Goal: Information Seeking & Learning: Learn about a topic

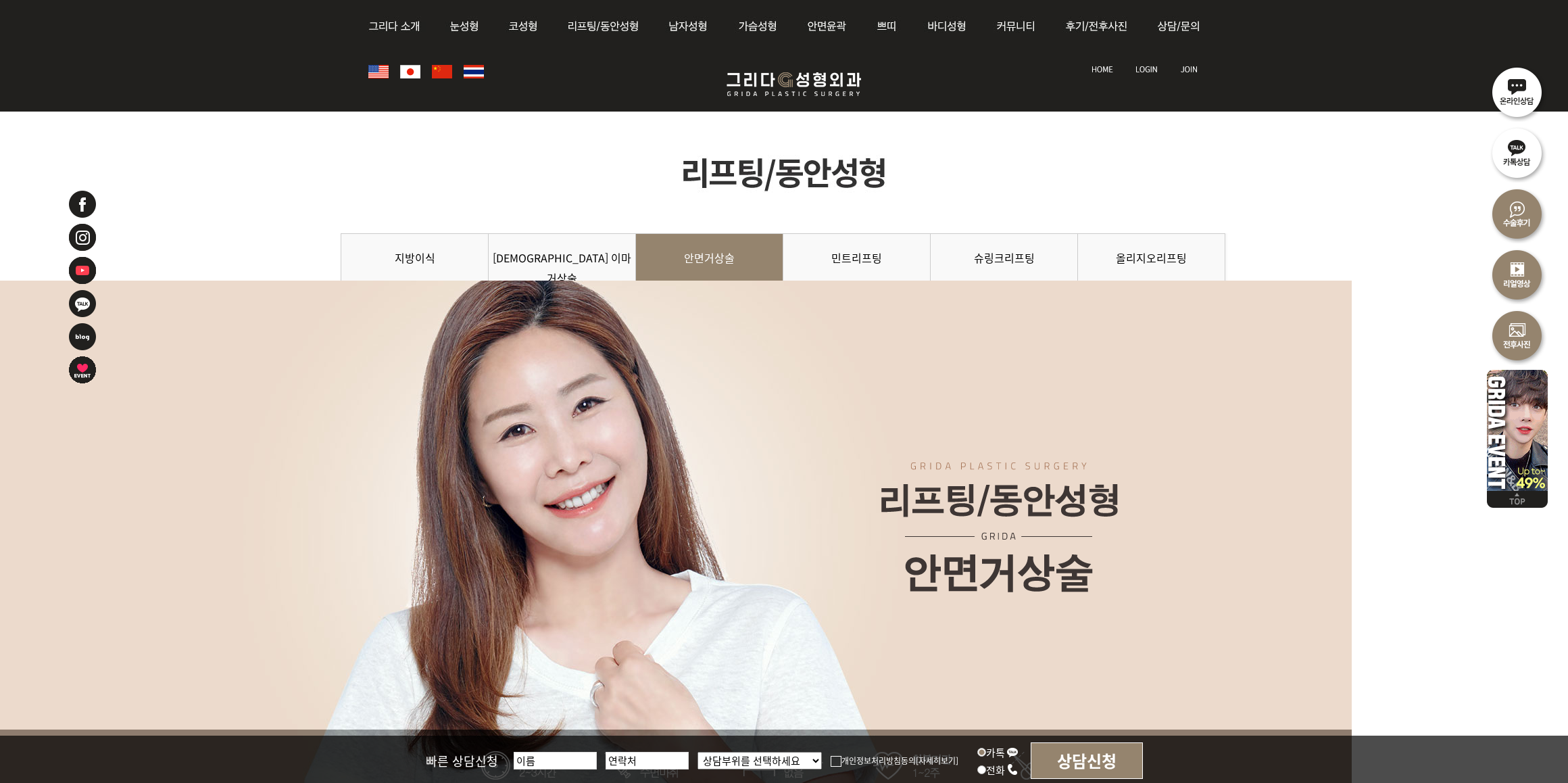
scroll to position [1605, 0]
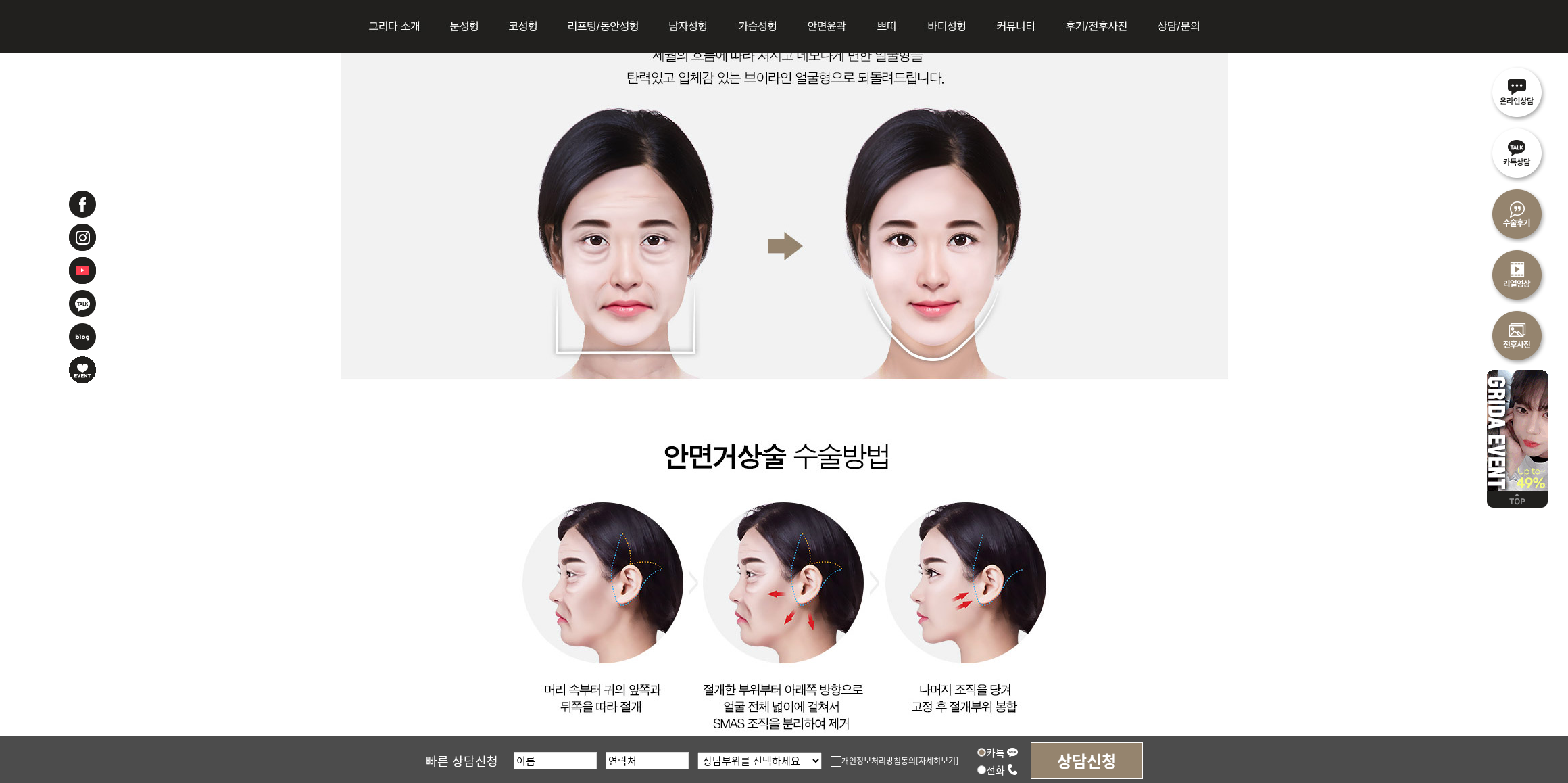
scroll to position [1859, 0]
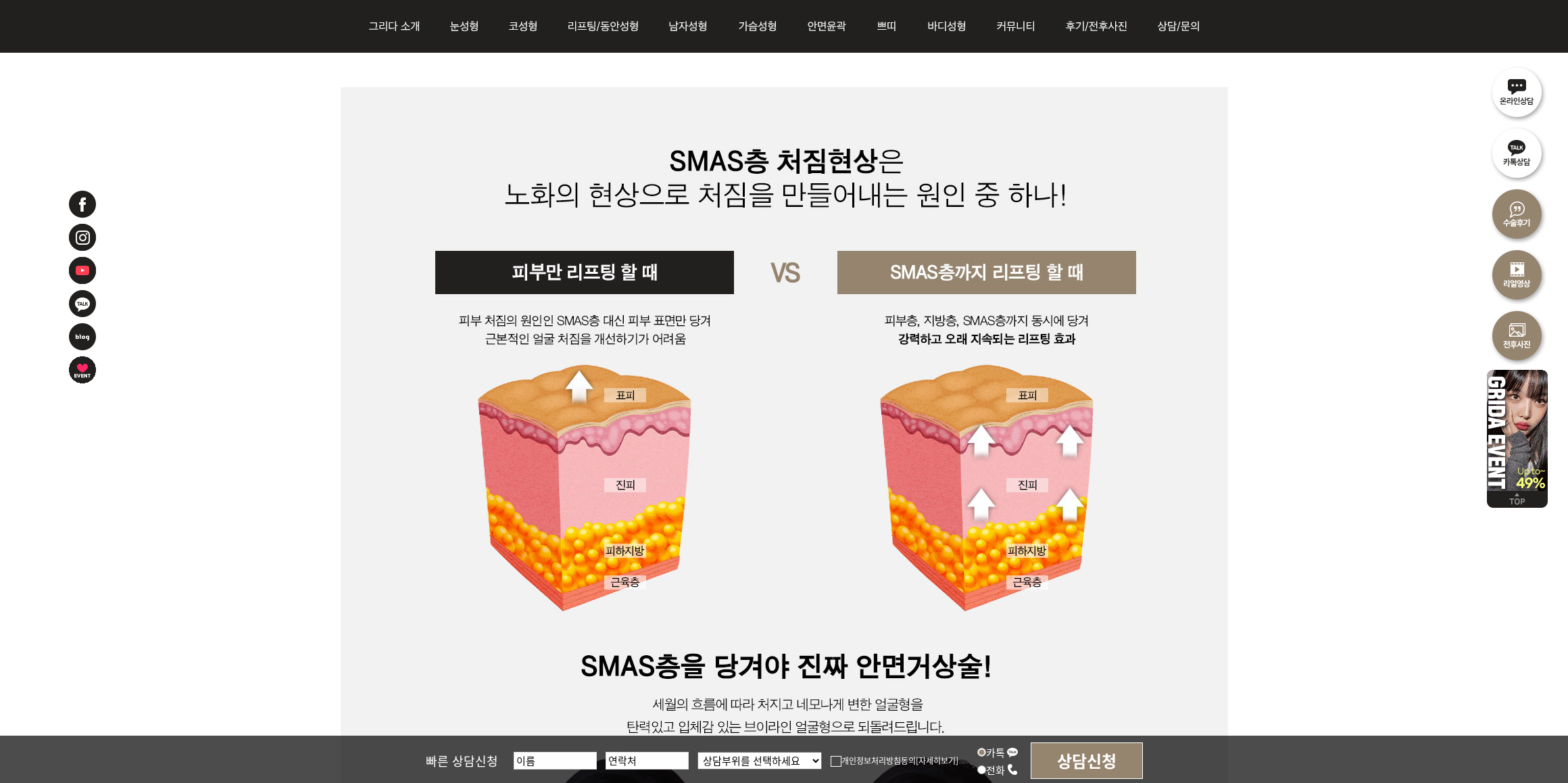
scroll to position [1183, 0]
drag, startPoint x: 214, startPoint y: 349, endPoint x: 220, endPoint y: 344, distance: 7.8
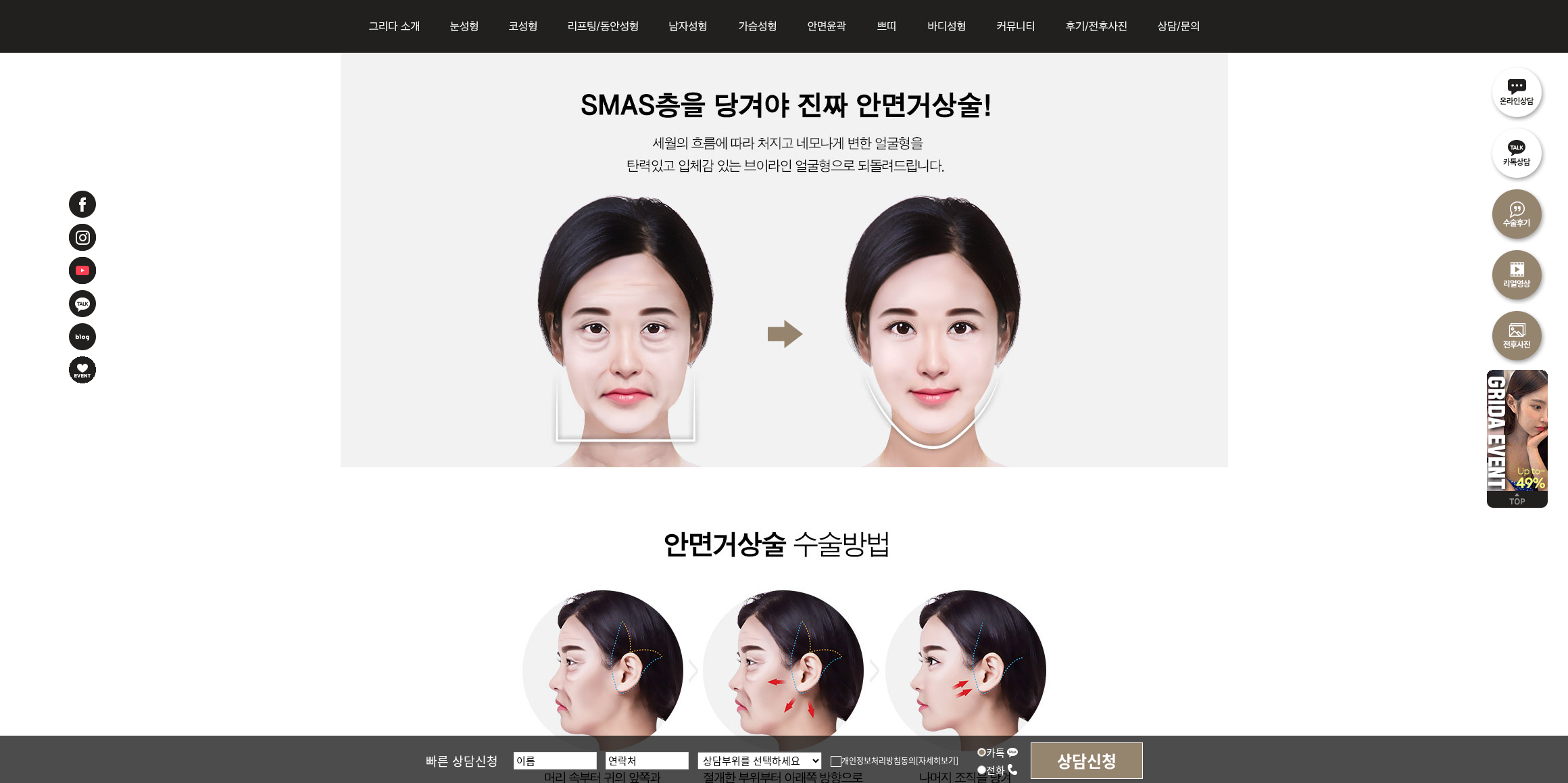
scroll to position [1774, 0]
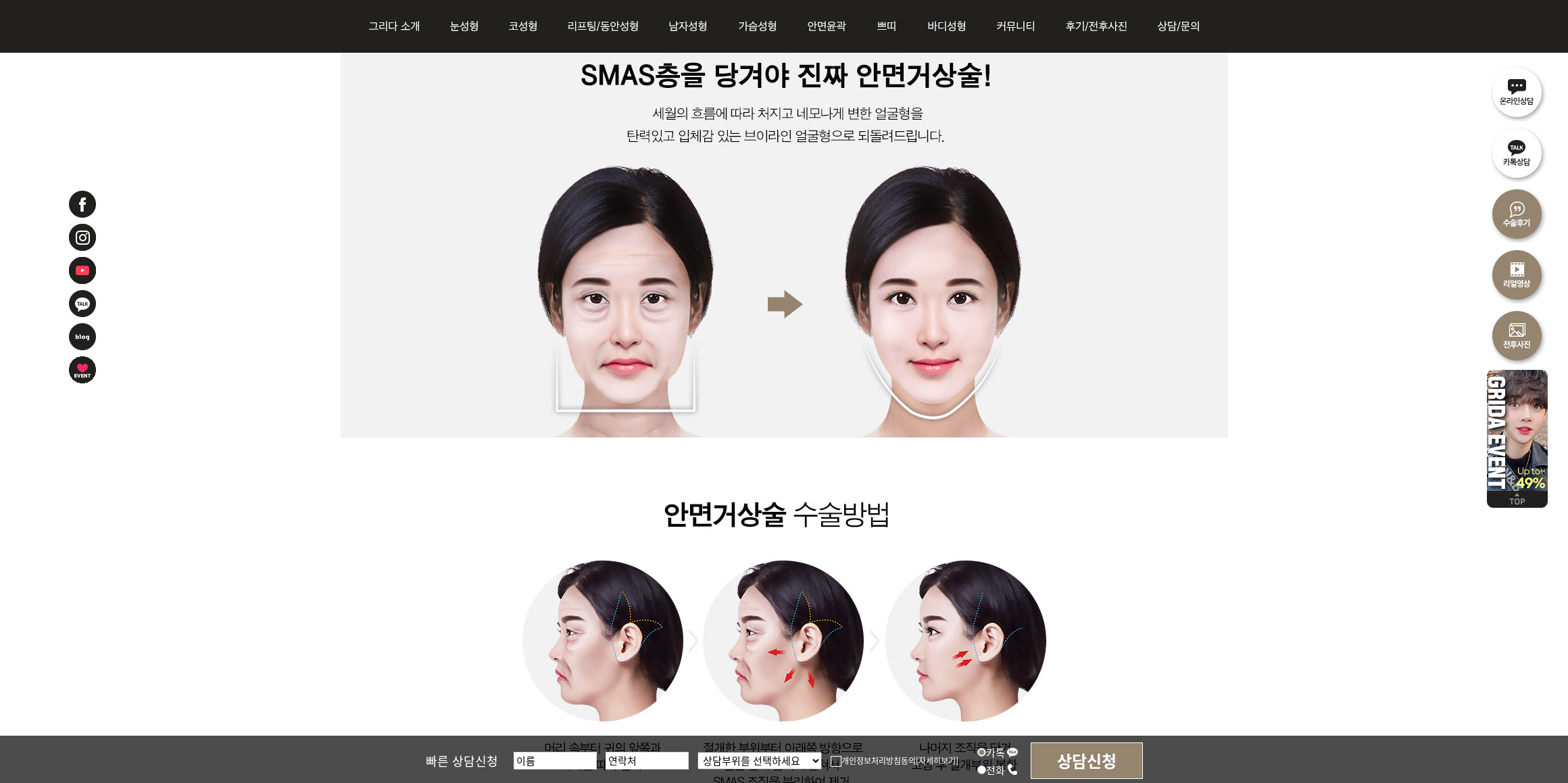
drag, startPoint x: 1135, startPoint y: 522, endPoint x: 949, endPoint y: 576, distance: 193.7
drag, startPoint x: 1416, startPoint y: 264, endPoint x: 1472, endPoint y: 255, distance: 56.7
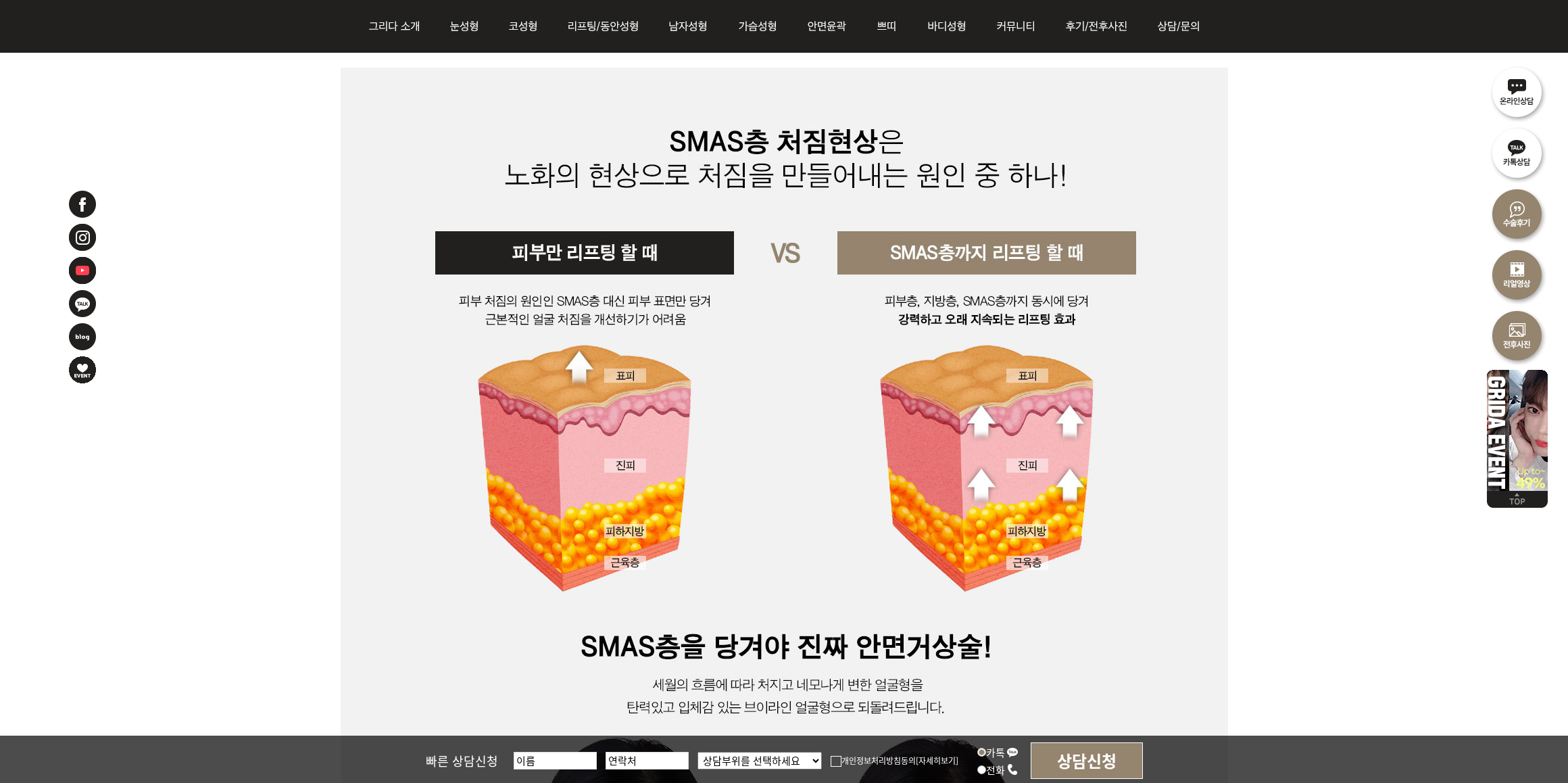
scroll to position [1183, 0]
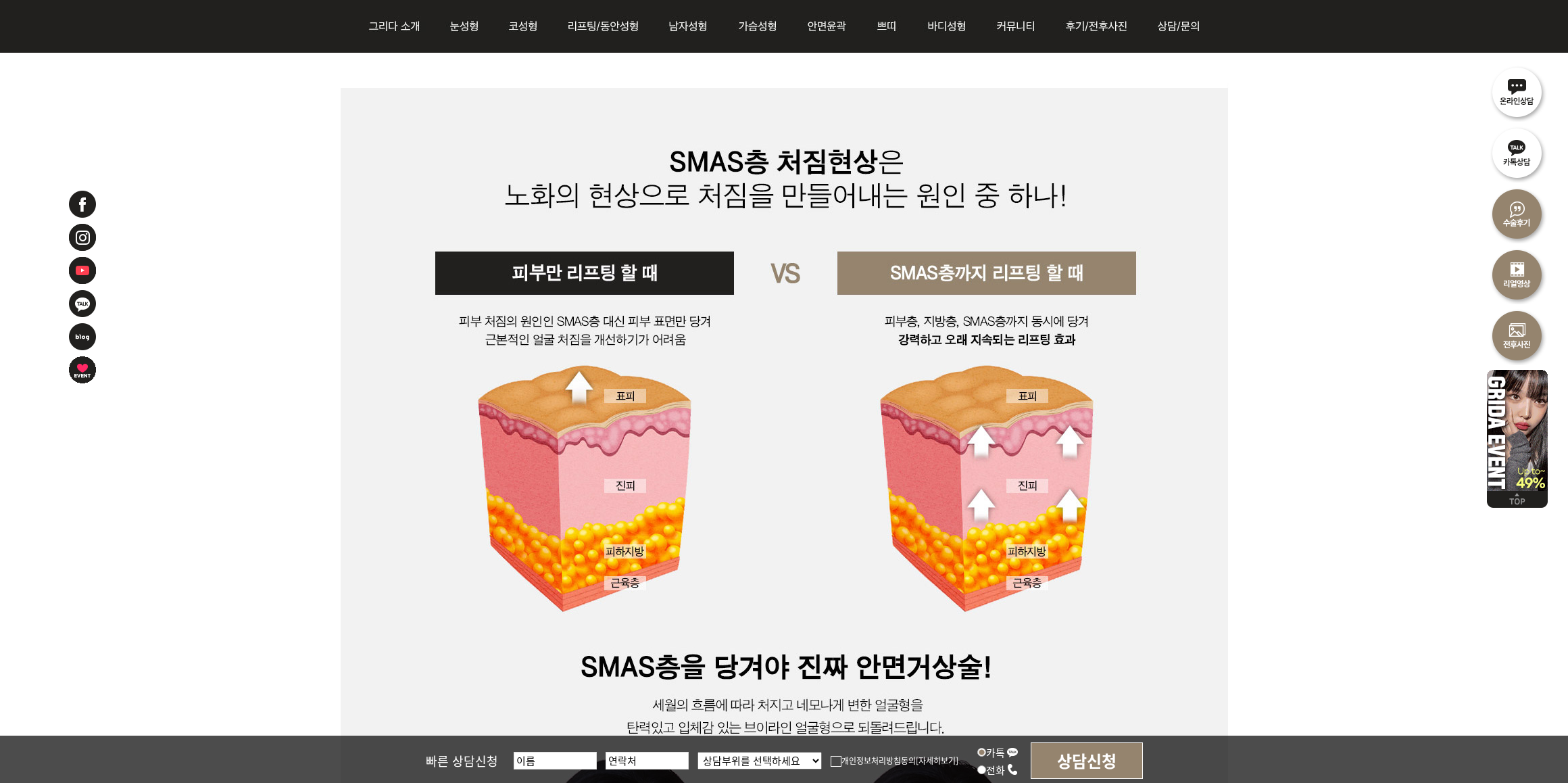
click at [83, 474] on div at bounding box center [101, 392] width 68 height 406
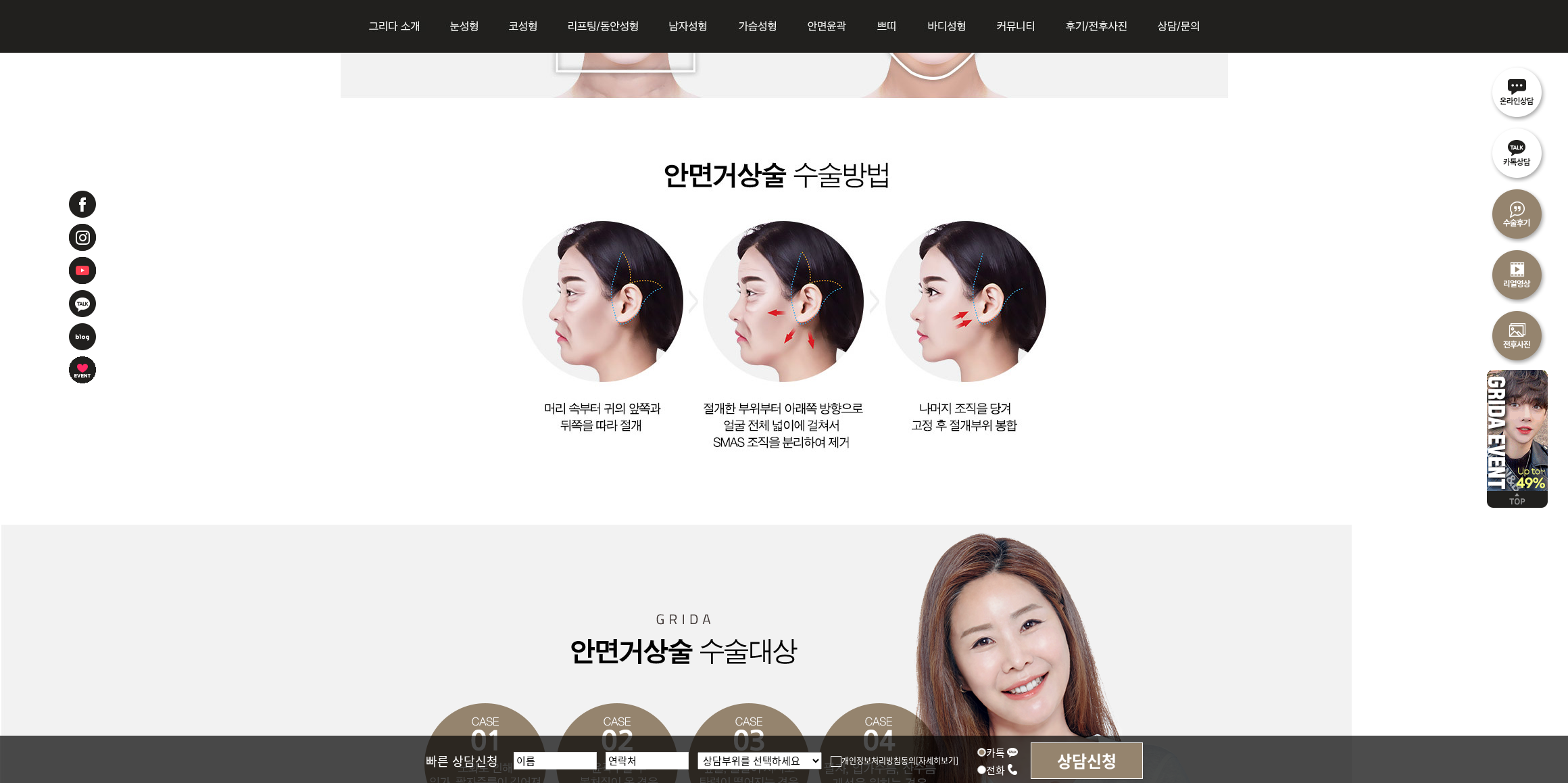
scroll to position [2112, 0]
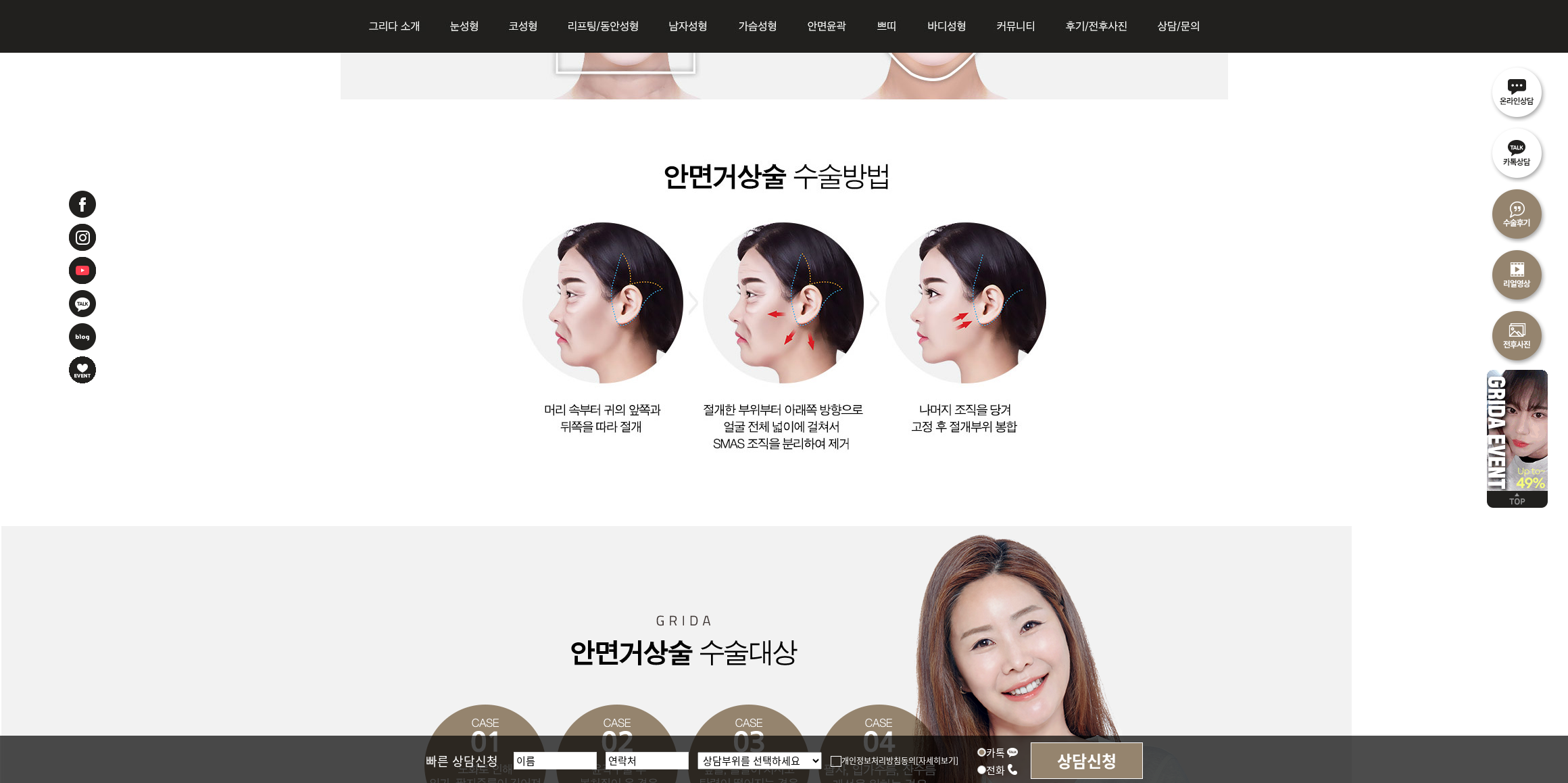
drag, startPoint x: 1112, startPoint y: 174, endPoint x: 1127, endPoint y: 154, distance: 25.0
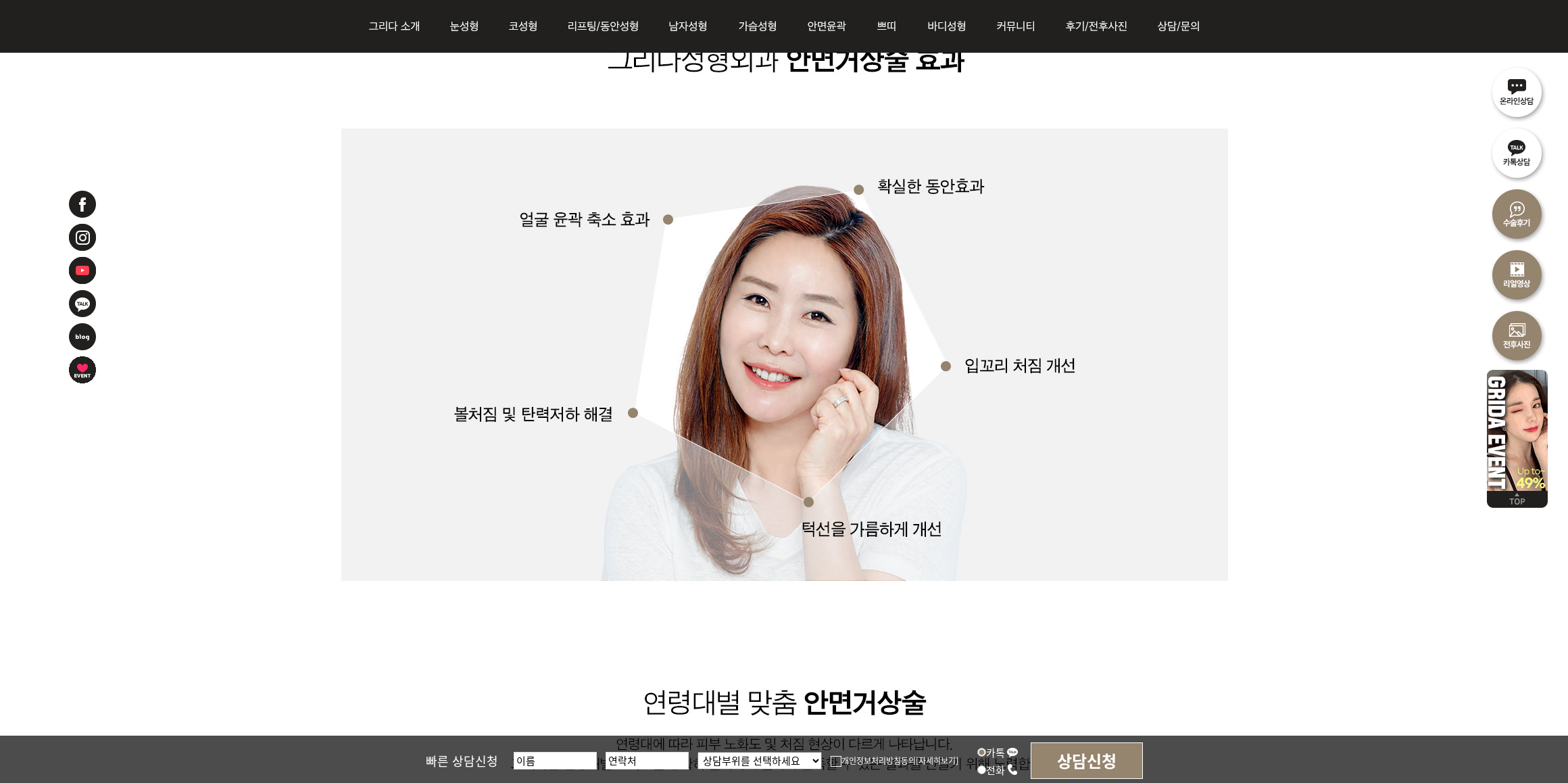
scroll to position [2957, 0]
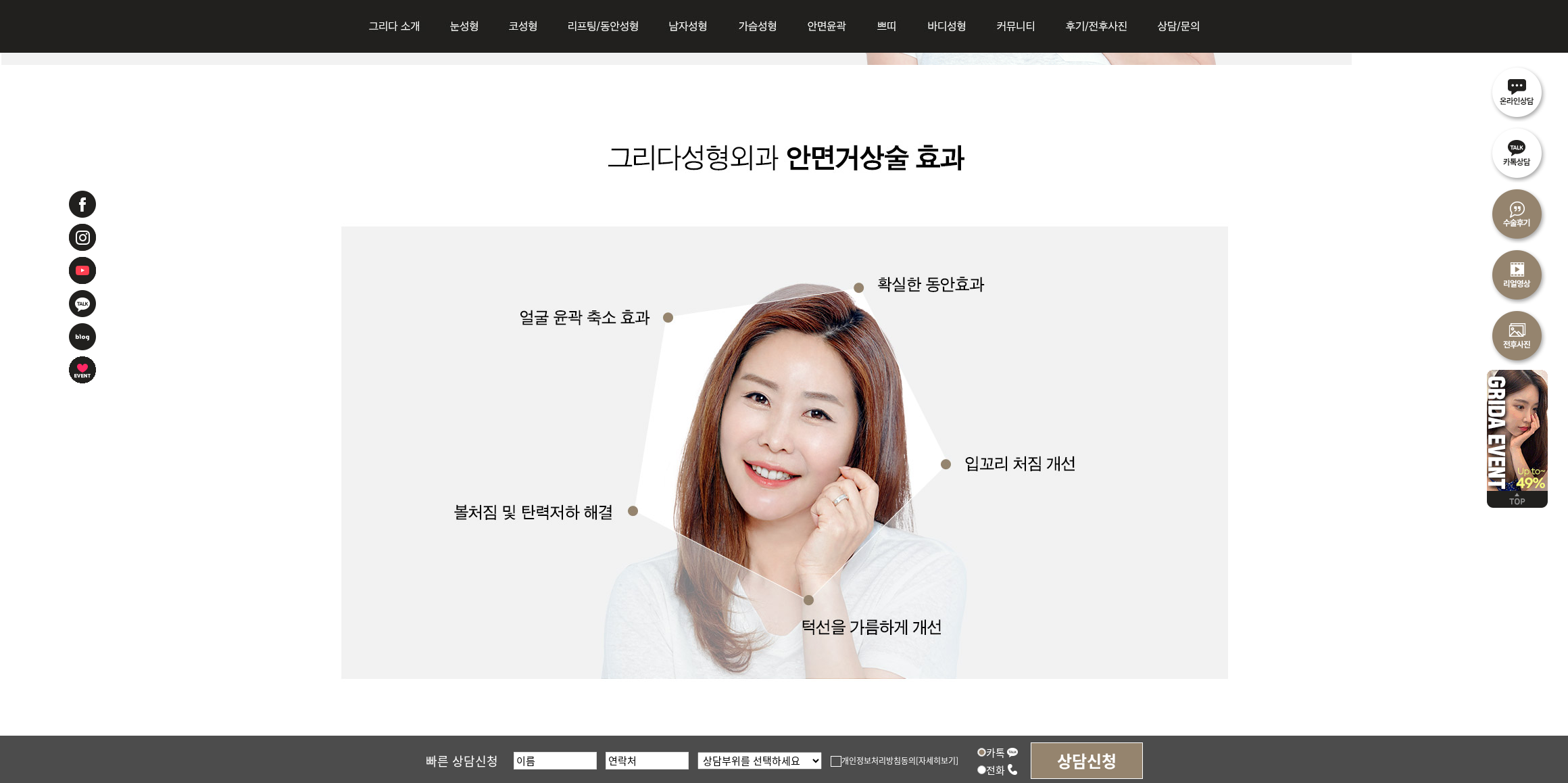
click at [1076, 169] on img at bounding box center [785, 696] width 888 height 1263
